Goal: Task Accomplishment & Management: Manage account settings

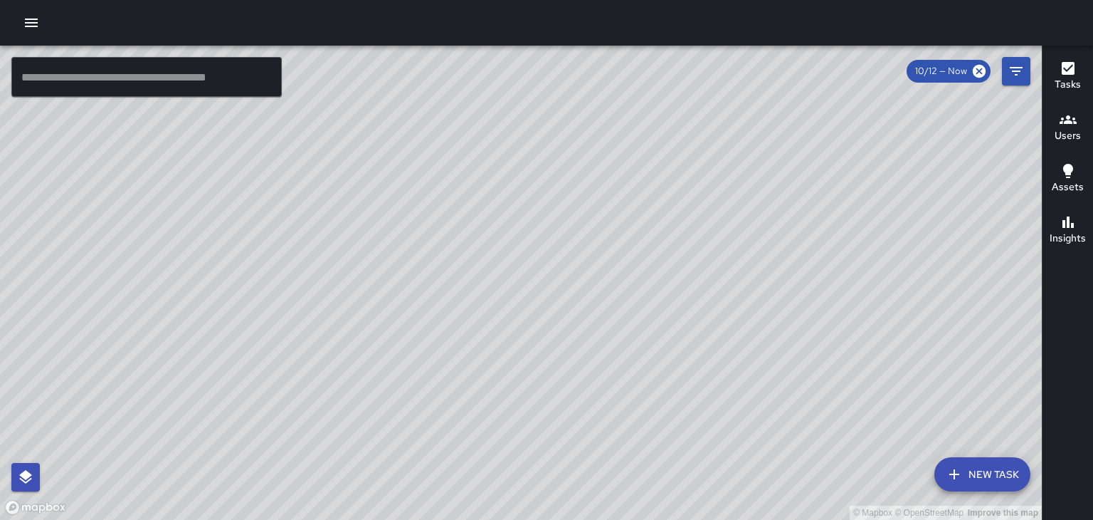
click at [1071, 135] on h6 "Users" at bounding box center [1068, 136] width 26 height 16
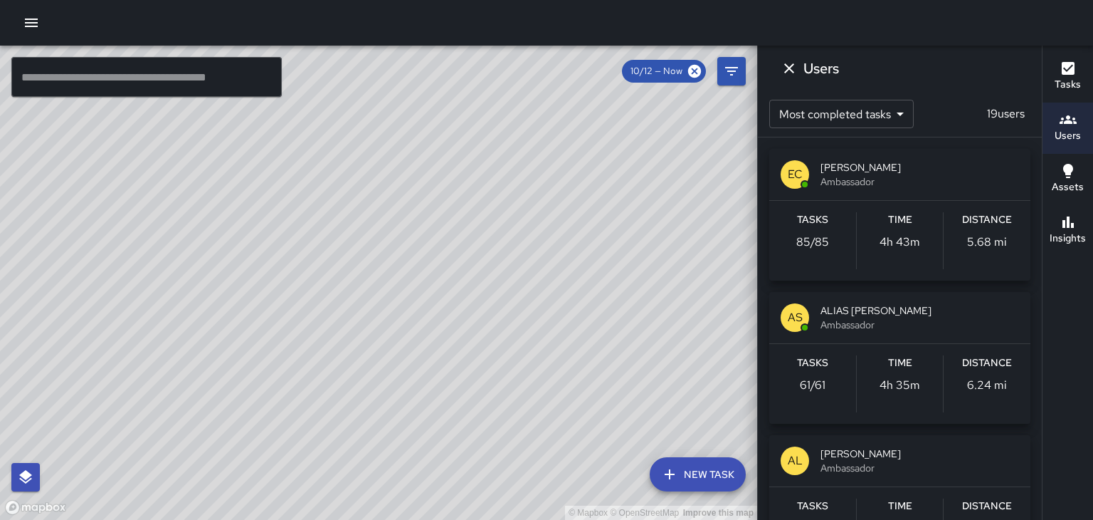
click at [869, 307] on span "ALIAS [PERSON_NAME]" at bounding box center [920, 310] width 199 height 14
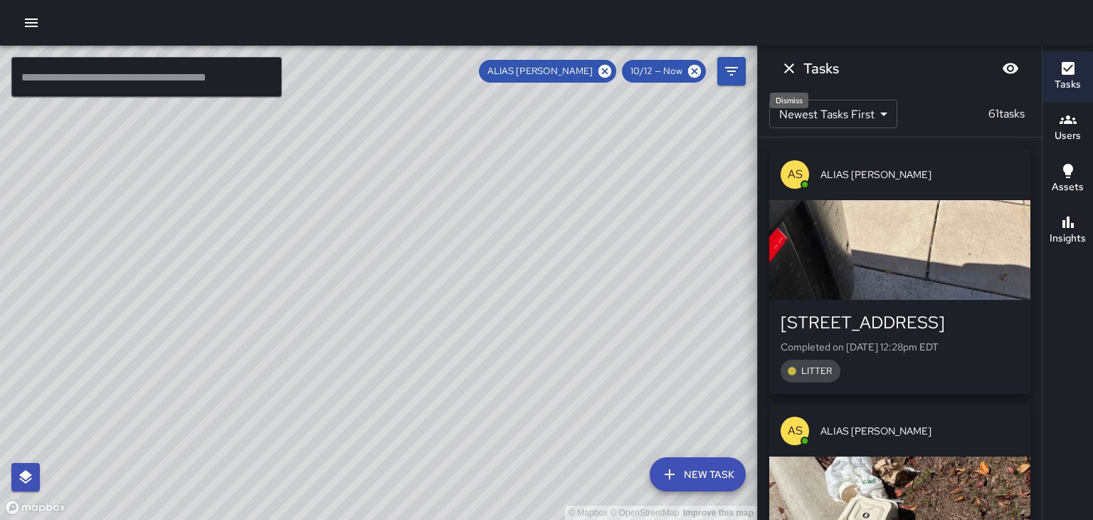
click at [789, 70] on icon "Dismiss" at bounding box center [789, 68] width 17 height 17
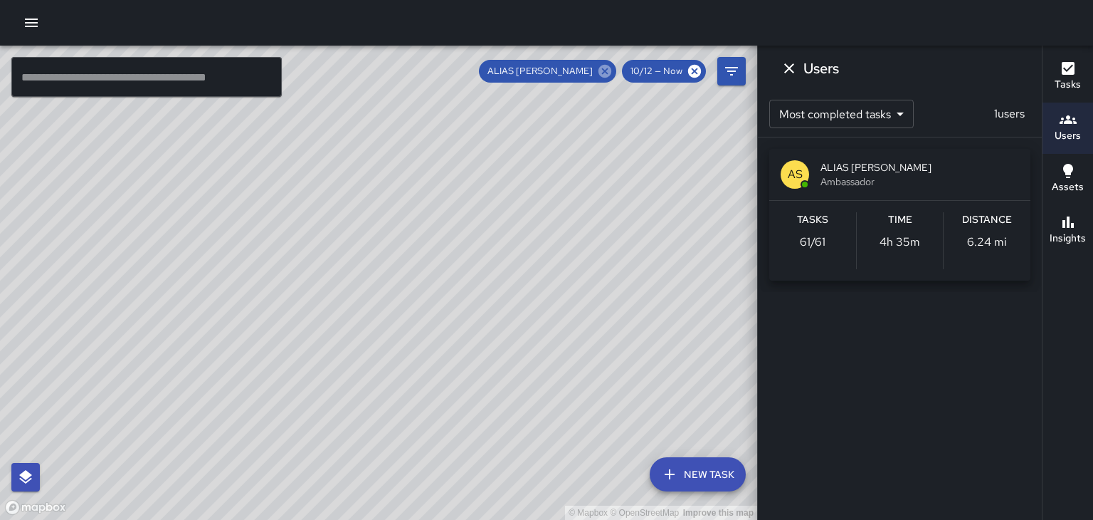
click at [607, 69] on icon at bounding box center [605, 71] width 16 height 16
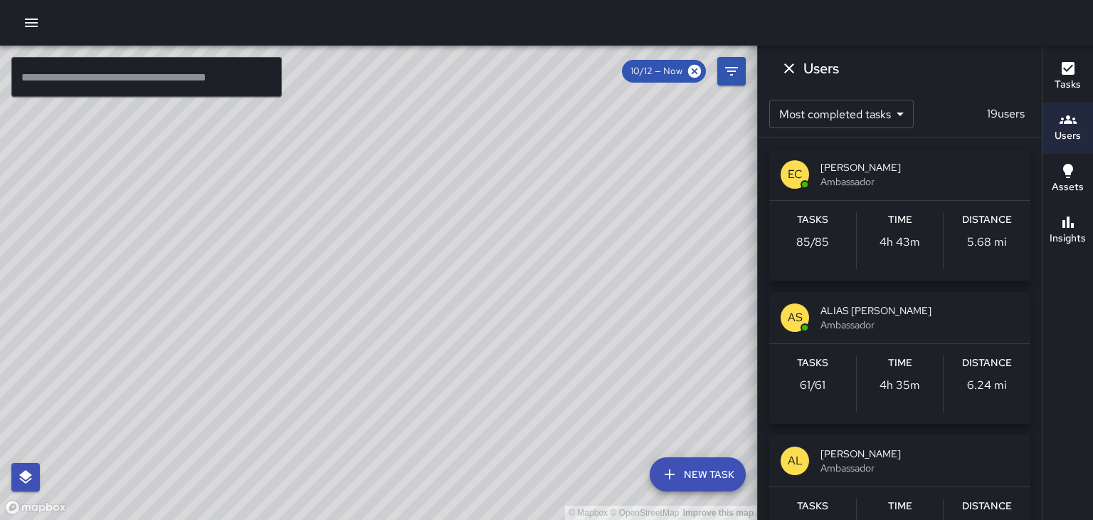
click at [830, 167] on span "[PERSON_NAME]" at bounding box center [920, 167] width 199 height 14
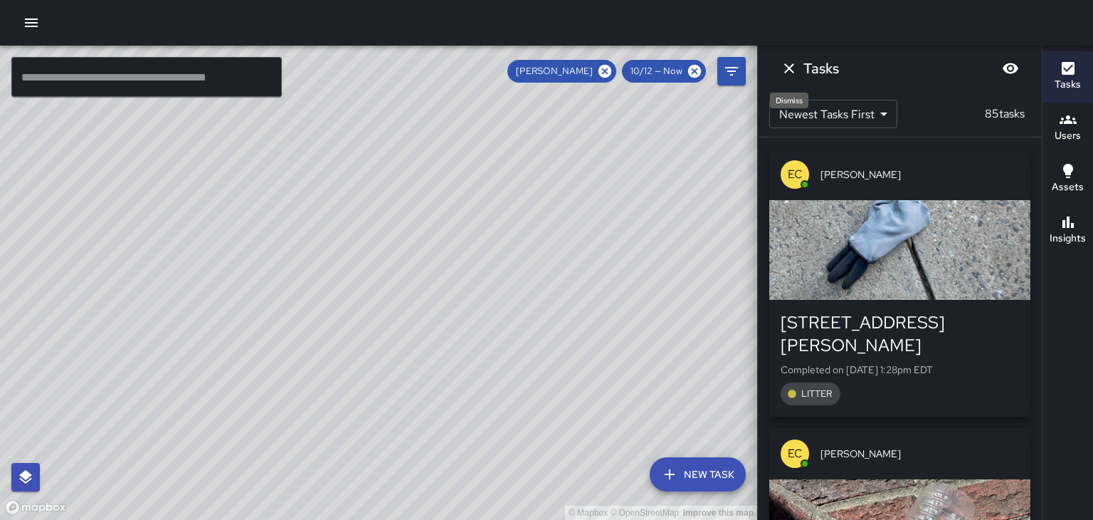
click at [792, 69] on icon "Dismiss" at bounding box center [789, 68] width 17 height 17
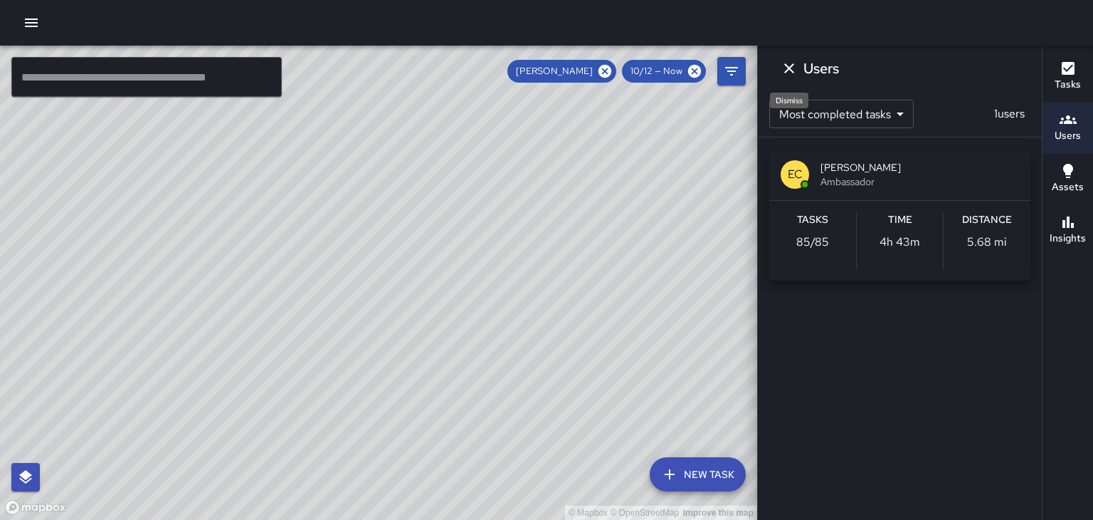
click at [792, 69] on icon "Dismiss" at bounding box center [789, 68] width 17 height 17
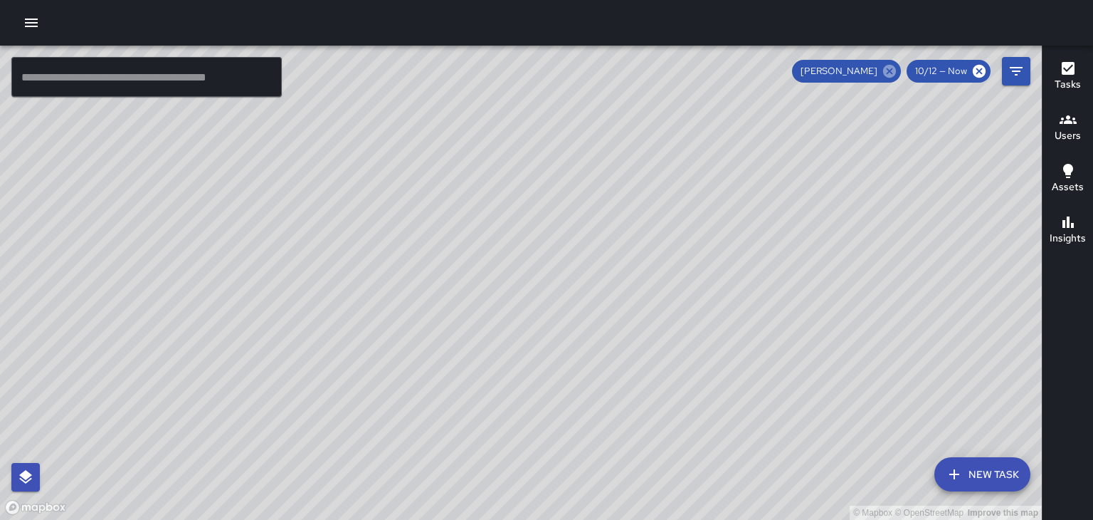
click at [889, 69] on icon at bounding box center [890, 71] width 16 height 16
click at [1073, 130] on h6 "Users" at bounding box center [1068, 136] width 26 height 16
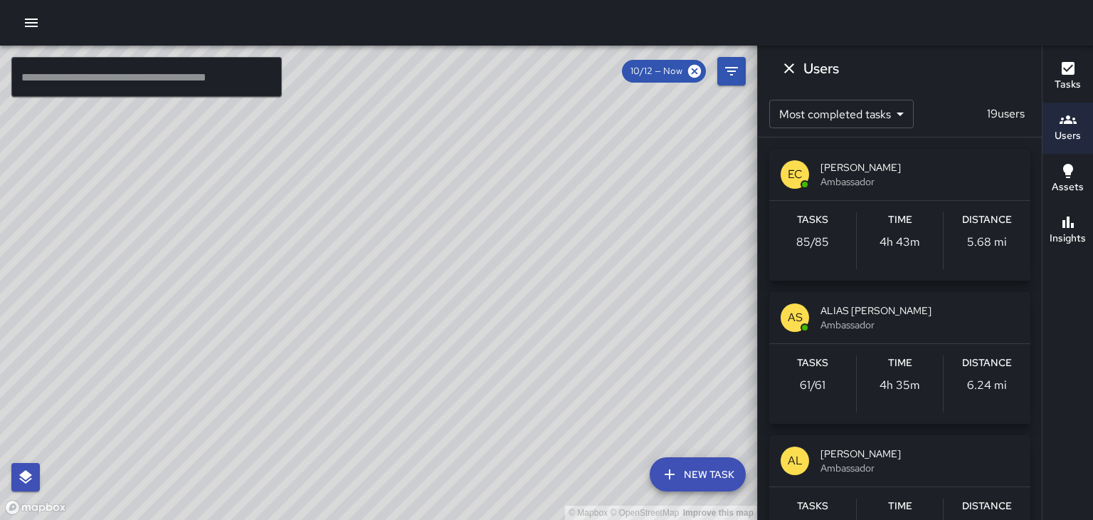
click at [861, 313] on span "ALIAS [PERSON_NAME]" at bounding box center [920, 310] width 199 height 14
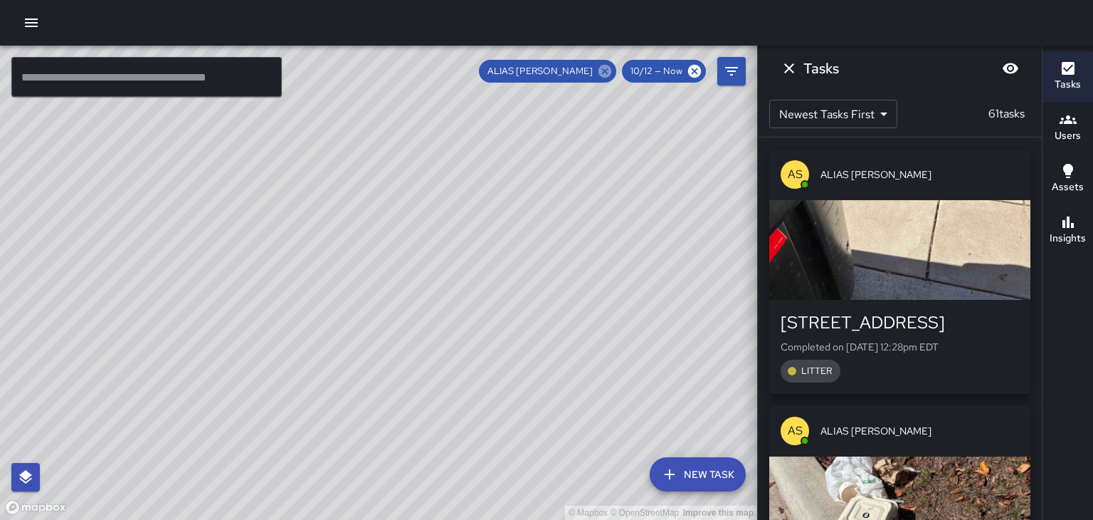
click at [606, 74] on icon at bounding box center [605, 71] width 13 height 13
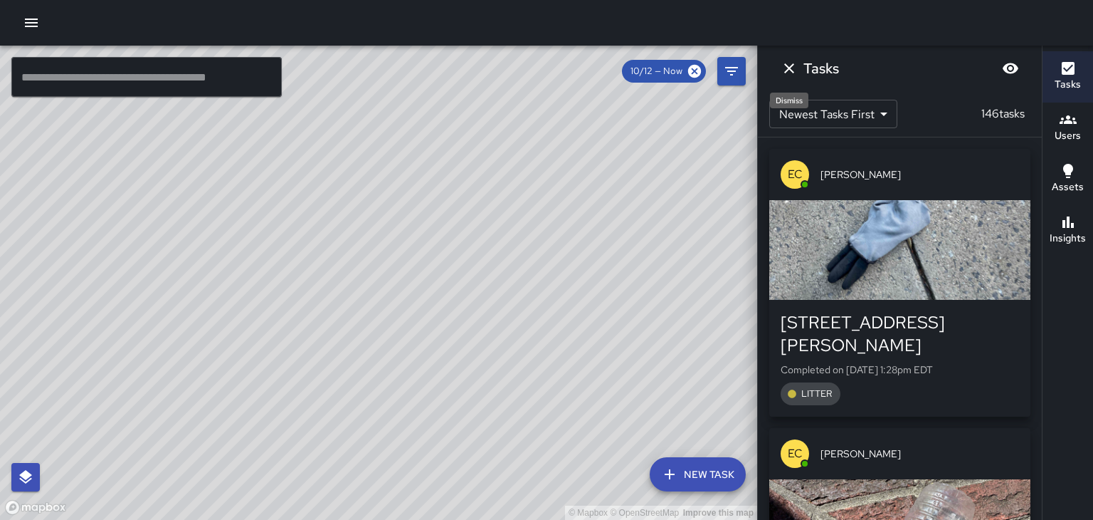
click at [794, 69] on icon "Dismiss" at bounding box center [789, 68] width 17 height 17
